Goal: Check status

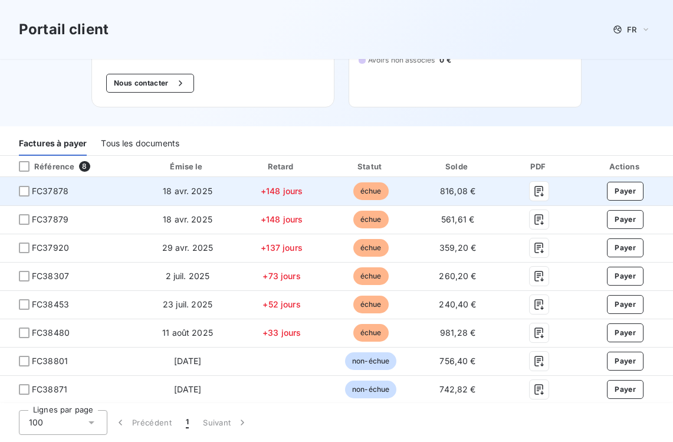
scroll to position [137, 0]
click at [54, 191] on span "FC37878" at bounding box center [50, 191] width 37 height 12
click at [536, 190] on icon "button" at bounding box center [539, 191] width 12 height 12
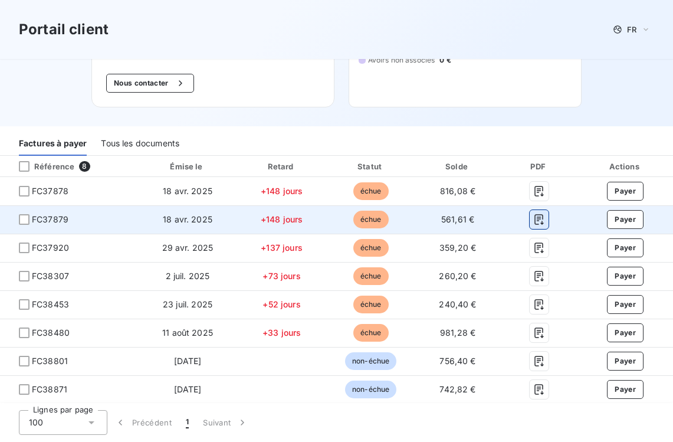
click at [542, 217] on icon "button" at bounding box center [538, 220] width 9 height 11
